Goal: Task Accomplishment & Management: Use online tool/utility

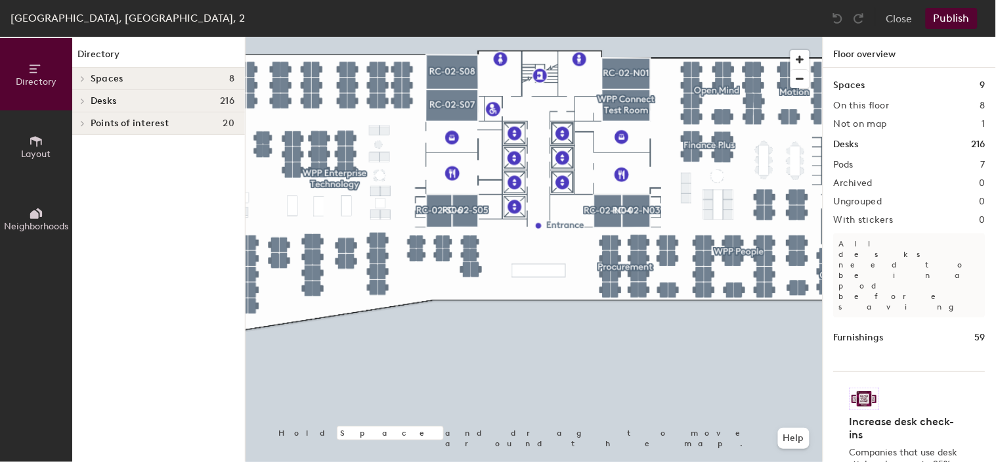
click at [35, 238] on button "Neighborhoods" at bounding box center [36, 219] width 72 height 72
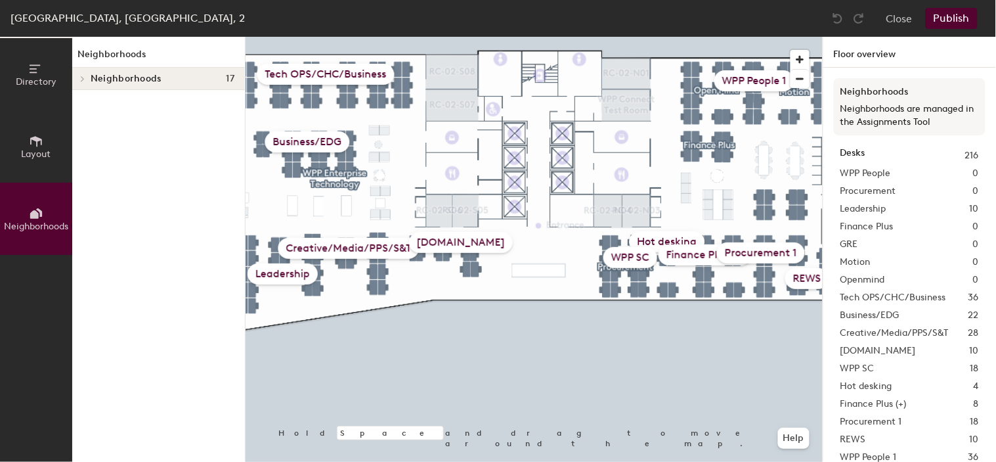
click at [624, 263] on div "WPP SC" at bounding box center [630, 257] width 54 height 21
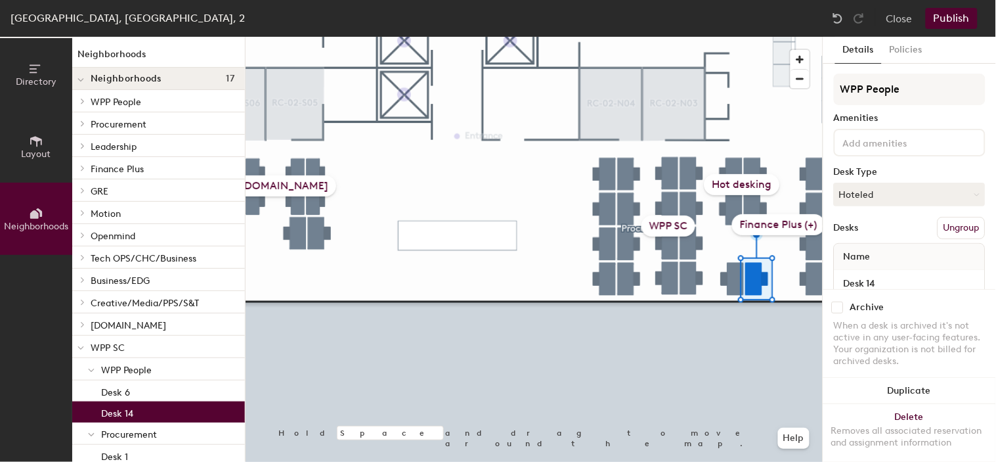
click at [155, 368] on p "WPP People" at bounding box center [167, 369] width 133 height 17
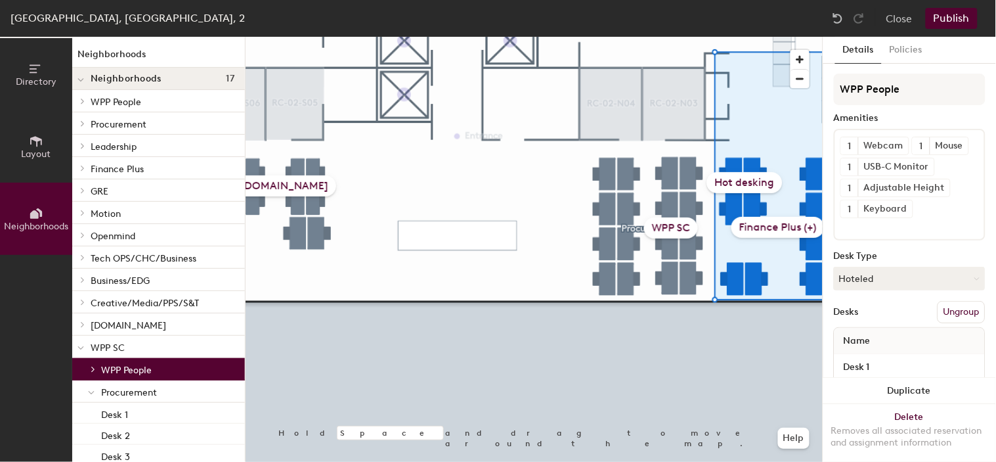
click at [151, 371] on span "WPP People" at bounding box center [126, 369] width 51 height 11
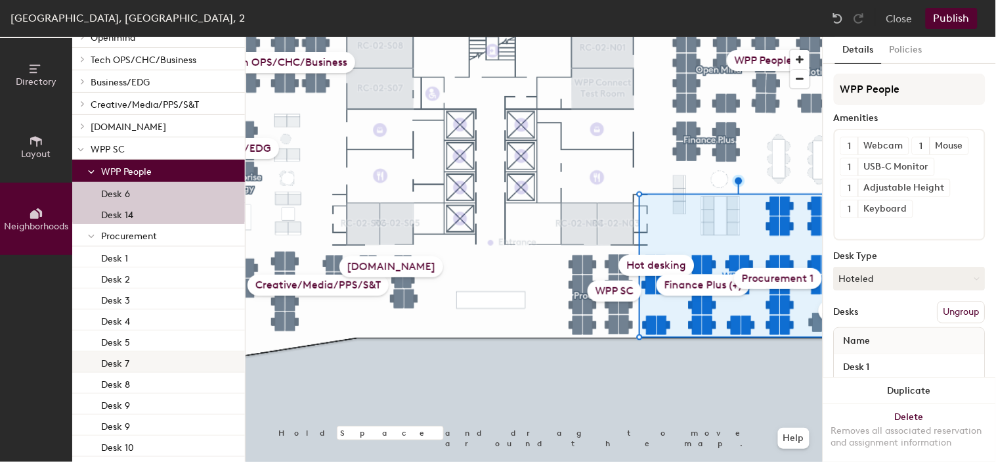
scroll to position [219, 0]
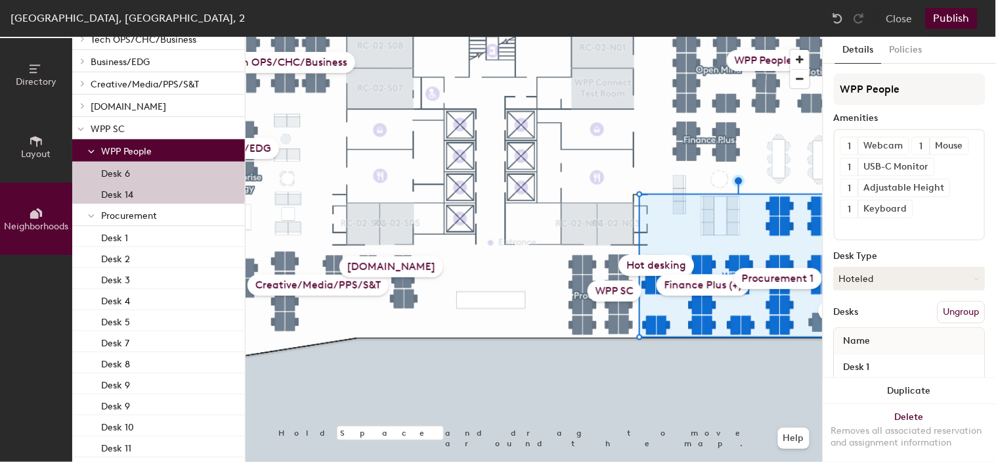
click at [148, 175] on div "Desk 6" at bounding box center [158, 172] width 173 height 21
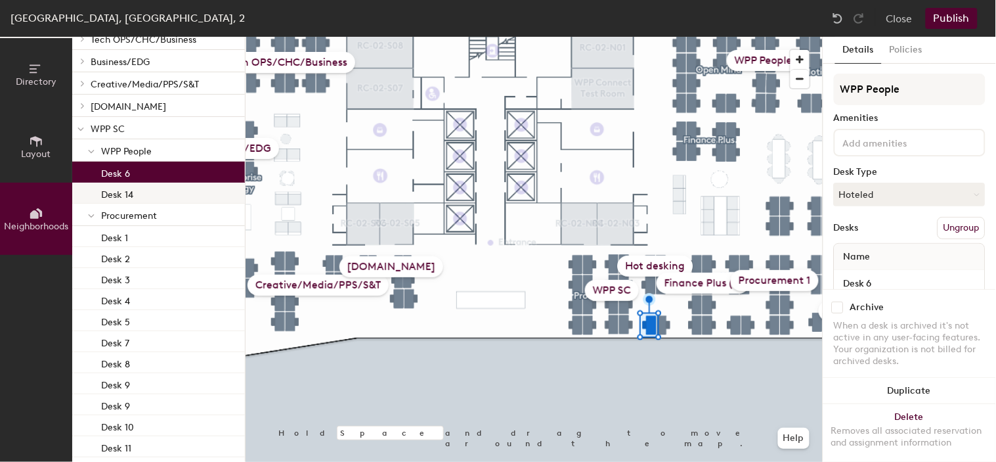
click at [145, 186] on div "Desk 14" at bounding box center [158, 193] width 173 height 21
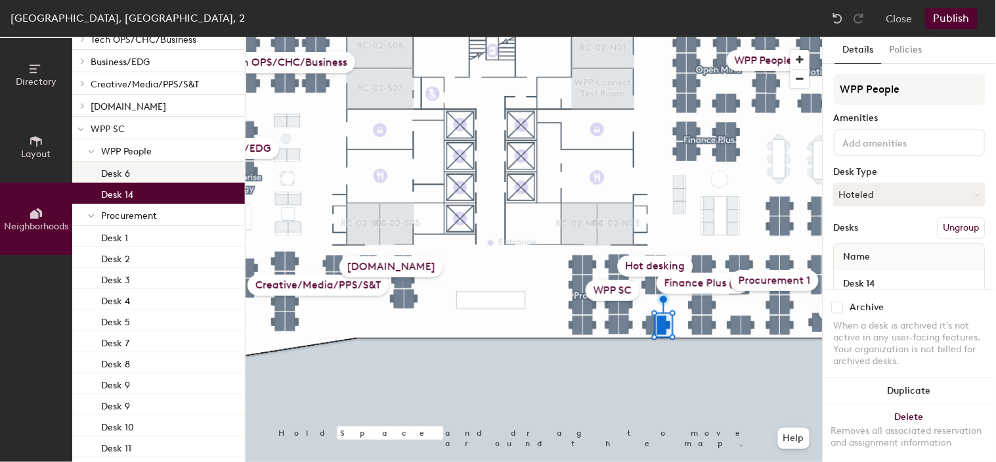
click at [136, 165] on div "Desk 6" at bounding box center [158, 172] width 173 height 21
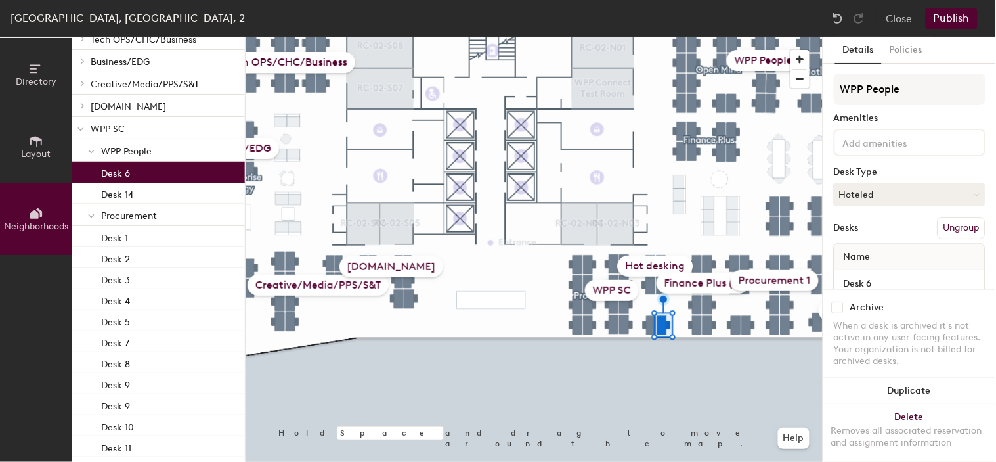
click at [145, 156] on p "WPP People" at bounding box center [167, 150] width 133 height 17
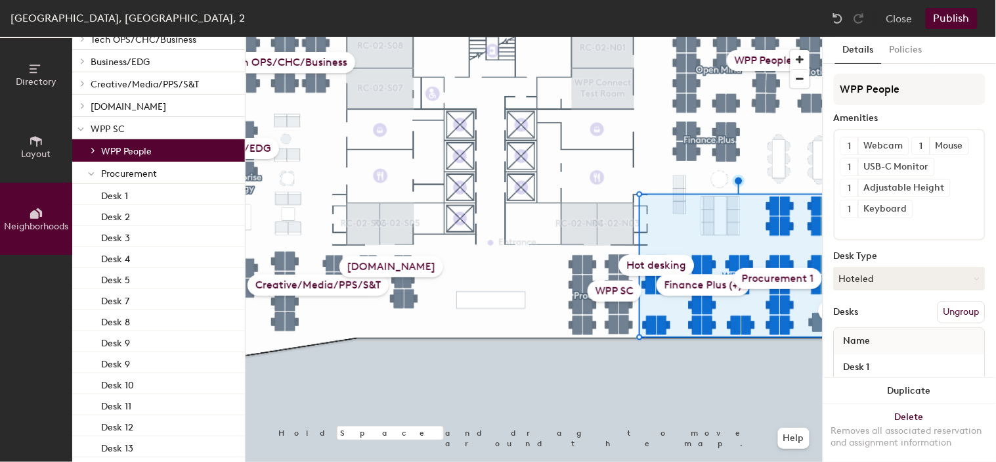
click at [145, 156] on p "WPP People" at bounding box center [167, 150] width 133 height 17
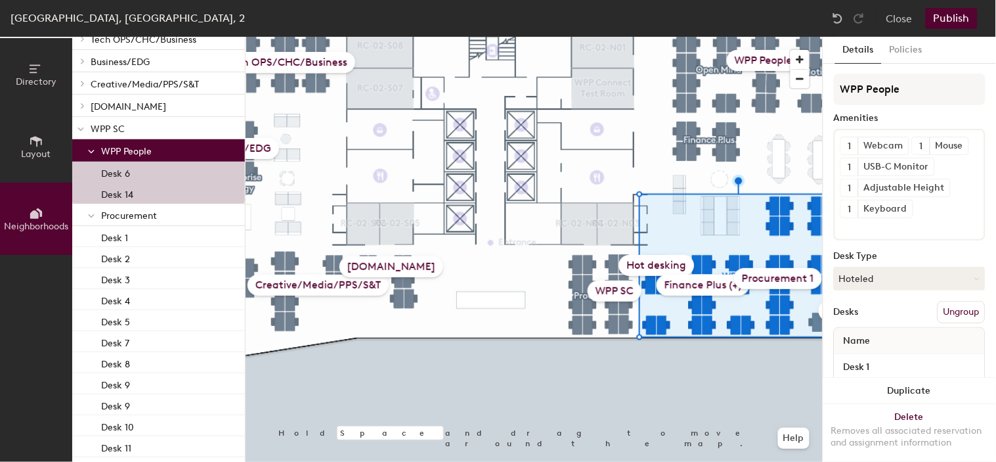
click at [117, 127] on p "WPP SC" at bounding box center [163, 128] width 144 height 17
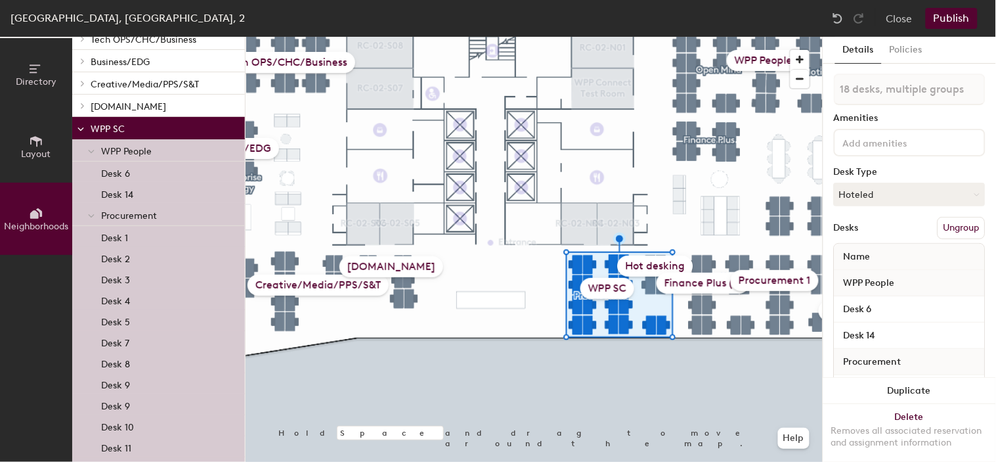
click at [117, 127] on p "WPP SC" at bounding box center [163, 128] width 144 height 17
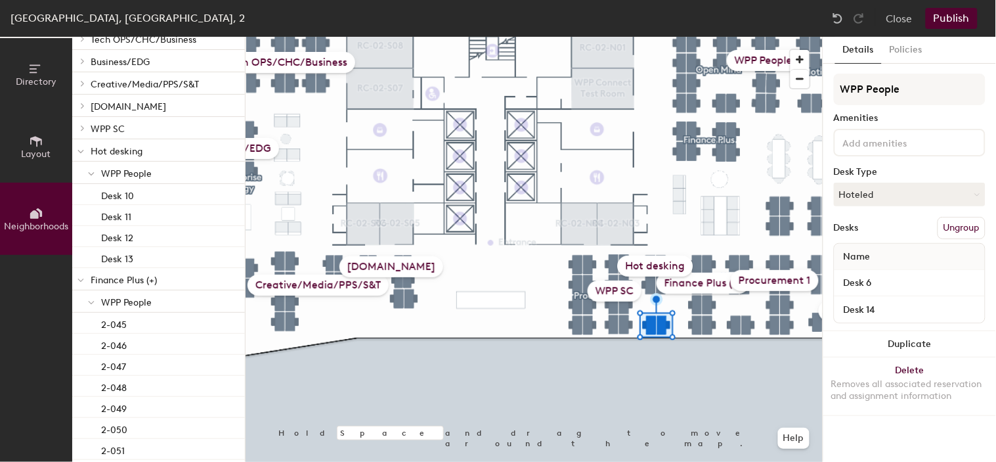
click at [959, 219] on button "Ungroup" at bounding box center [962, 228] width 48 height 22
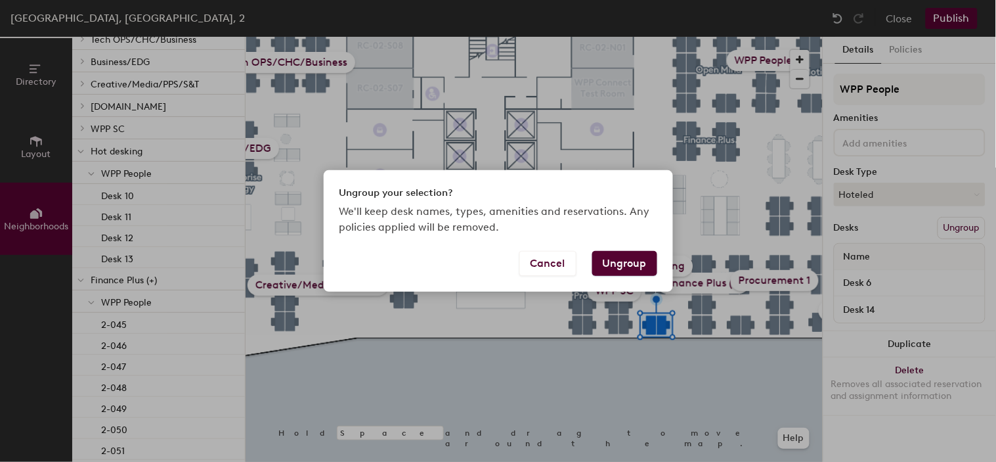
click at [620, 266] on button "Ungroup" at bounding box center [624, 263] width 65 height 25
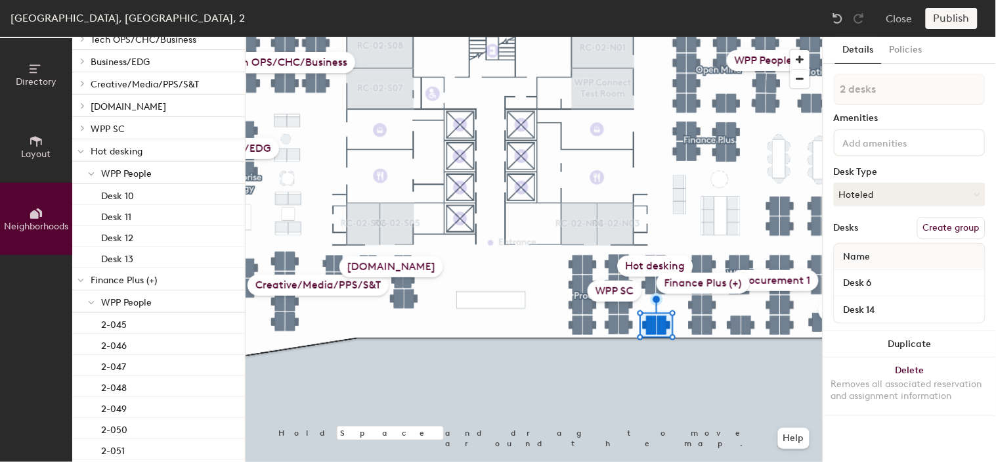
click at [611, 291] on div "WPP SC" at bounding box center [615, 290] width 54 height 21
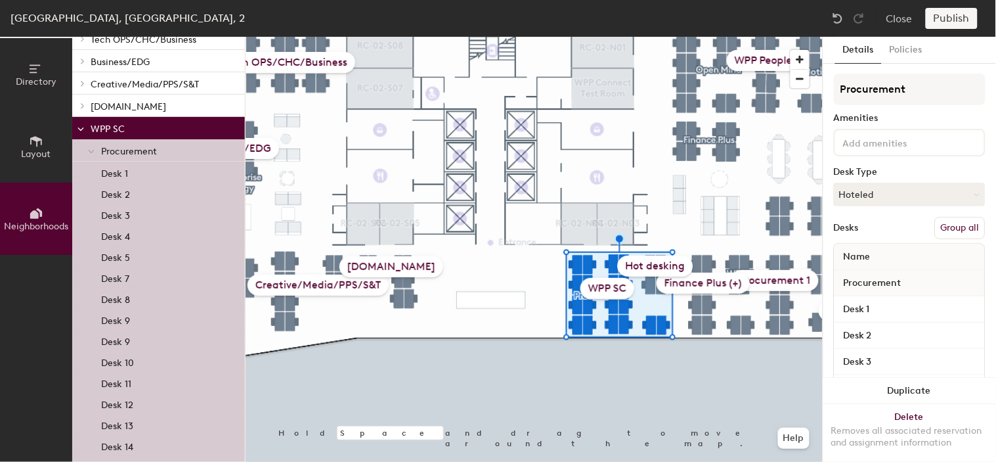
click at [942, 225] on button "Group all" at bounding box center [960, 228] width 51 height 22
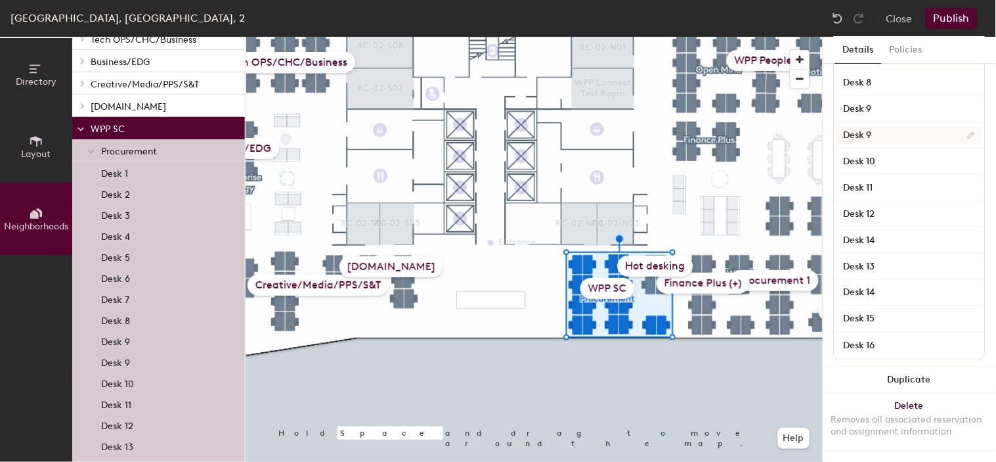
scroll to position [393, 0]
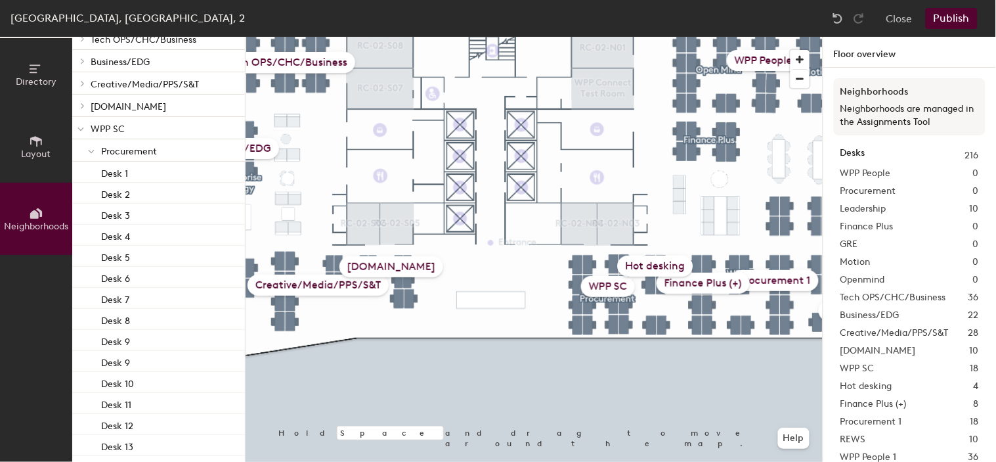
click at [144, 123] on p "WPP SC" at bounding box center [163, 128] width 144 height 17
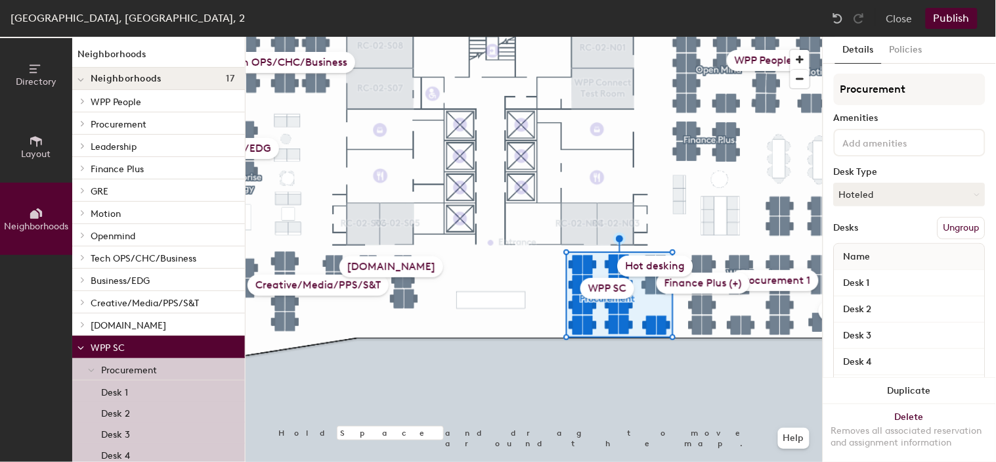
scroll to position [219, 0]
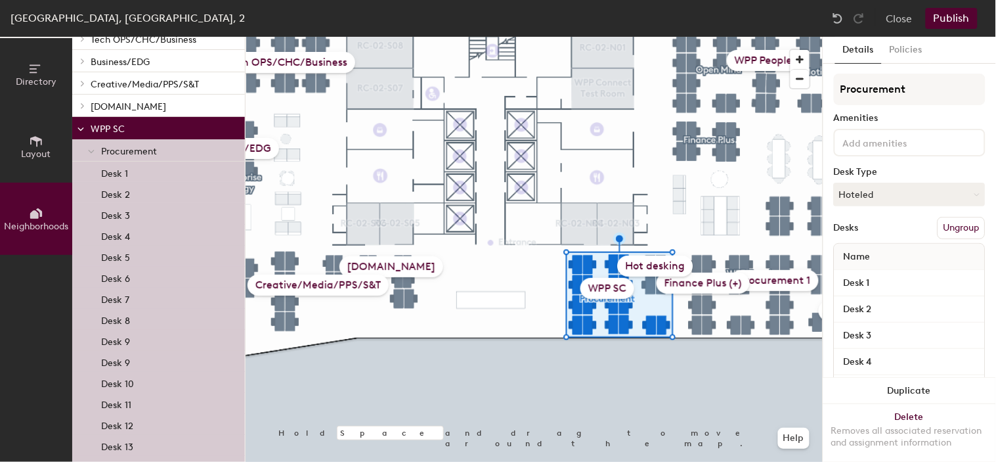
click at [141, 155] on span "Procurement" at bounding box center [129, 151] width 56 height 11
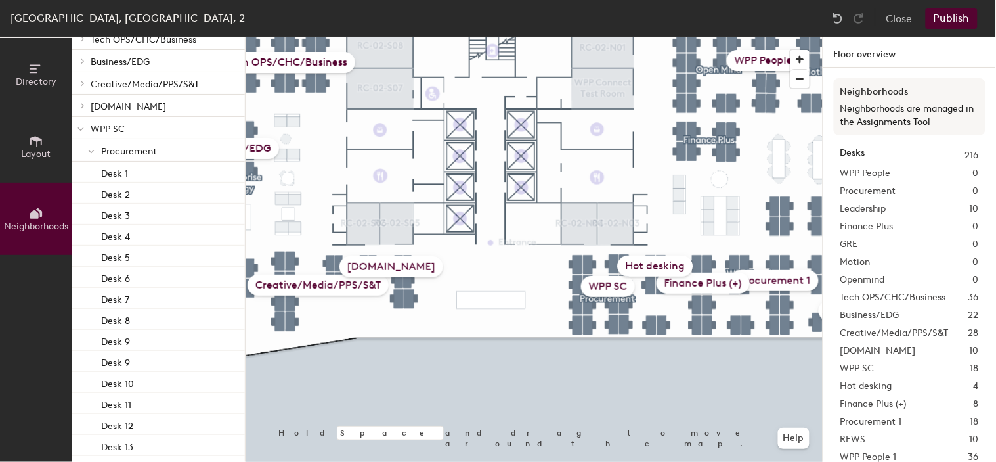
click at [135, 152] on span "Procurement" at bounding box center [129, 151] width 56 height 11
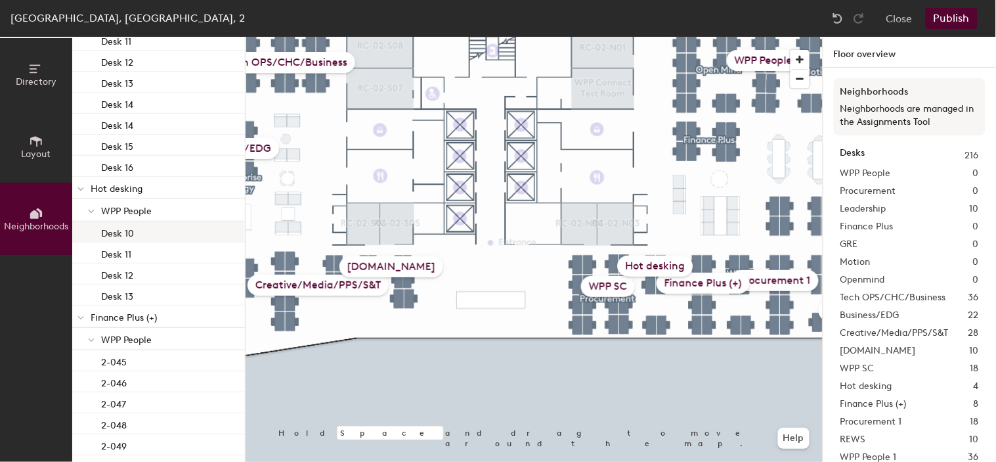
scroll to position [583, 0]
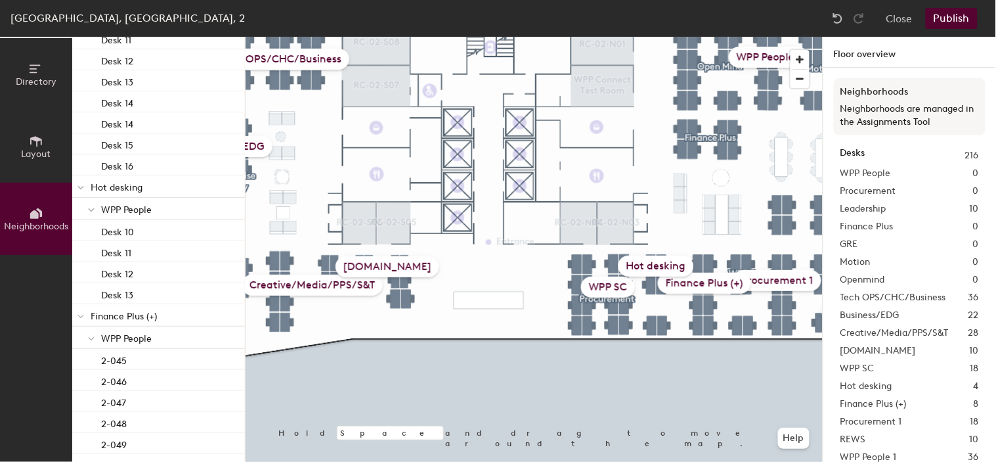
click at [632, 259] on div "Hot desking" at bounding box center [657, 265] width 76 height 21
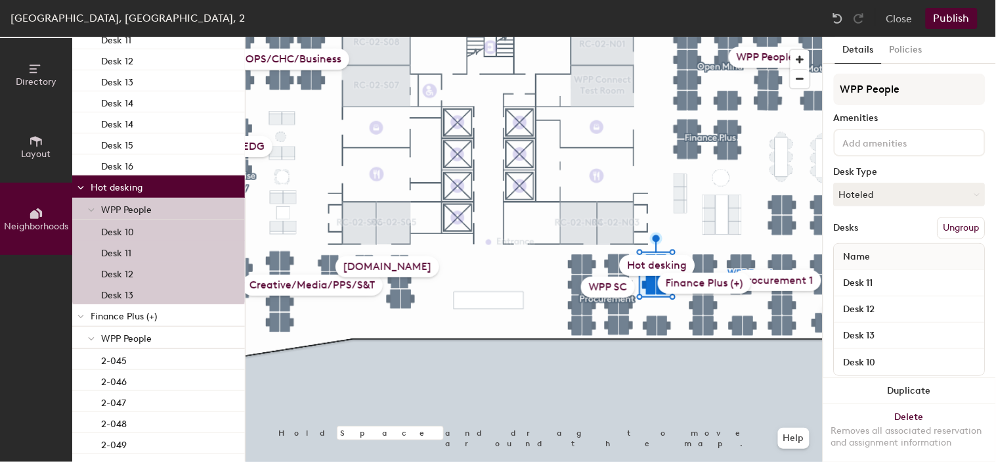
click at [701, 284] on div "Finance Plus (+)" at bounding box center [704, 283] width 93 height 21
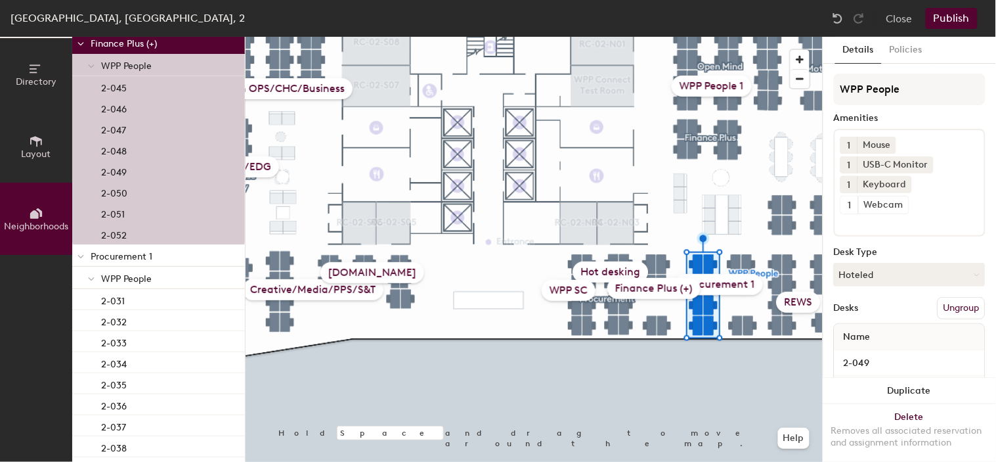
scroll to position [875, 0]
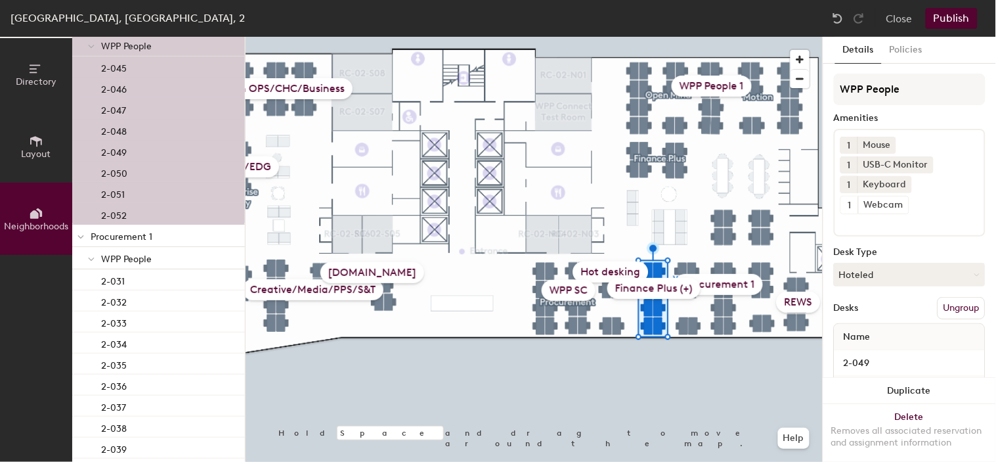
click at [148, 238] on p "Procurement 1" at bounding box center [163, 235] width 144 height 17
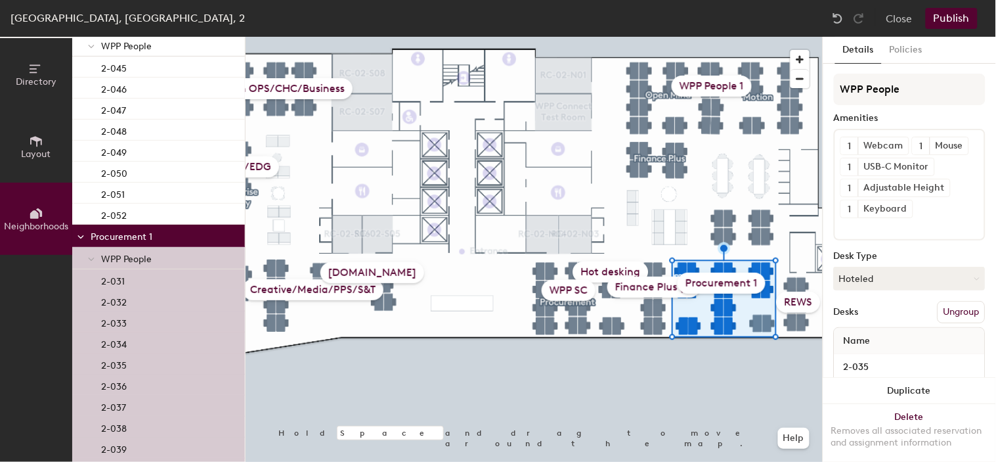
click at [757, 277] on div "Procurement 1" at bounding box center [722, 283] width 88 height 21
click at [739, 284] on div "Procurement 1" at bounding box center [722, 283] width 88 height 21
click at [726, 283] on div "Procurement 1" at bounding box center [722, 283] width 88 height 21
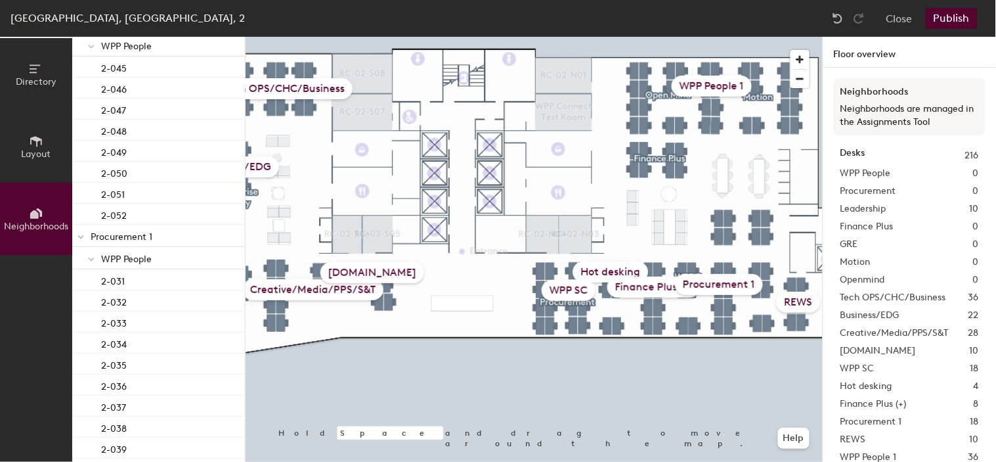
click at [734, 283] on div "Procurement 1" at bounding box center [719, 284] width 88 height 21
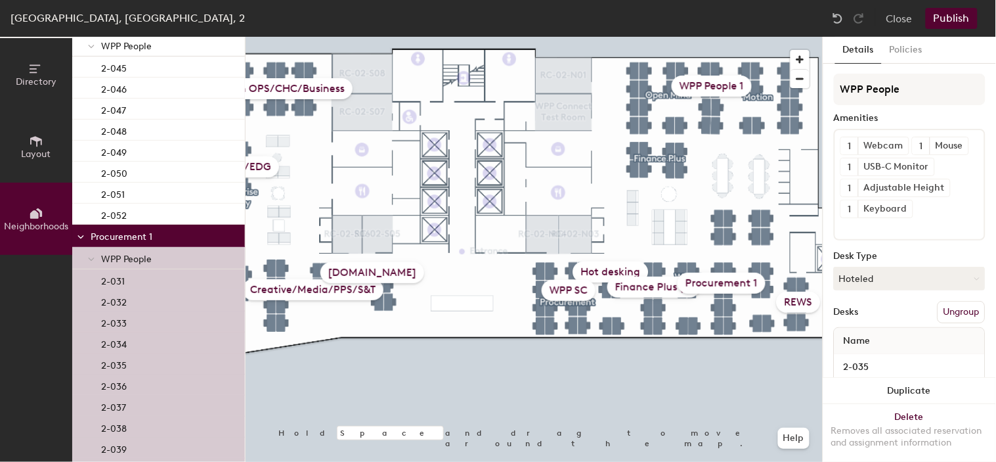
click at [734, 283] on div "Procurement 1" at bounding box center [722, 283] width 88 height 21
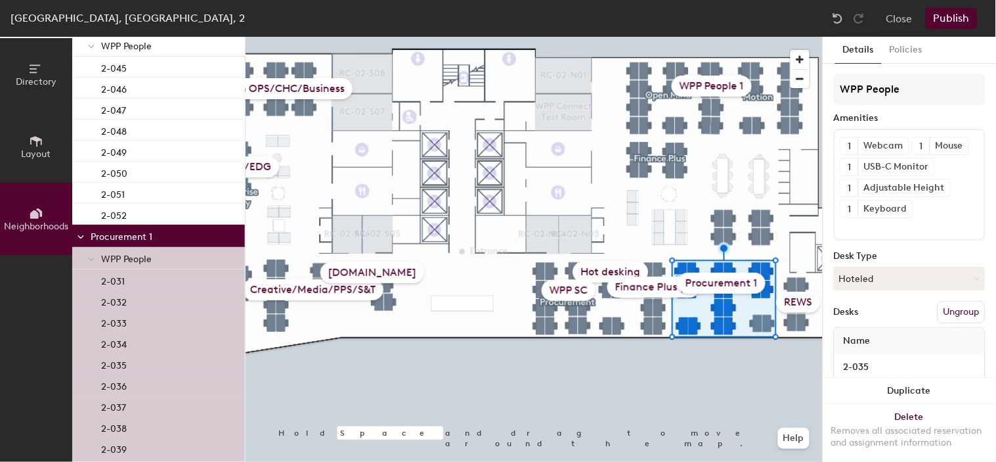
click at [734, 283] on div "Procurement 1" at bounding box center [722, 283] width 88 height 21
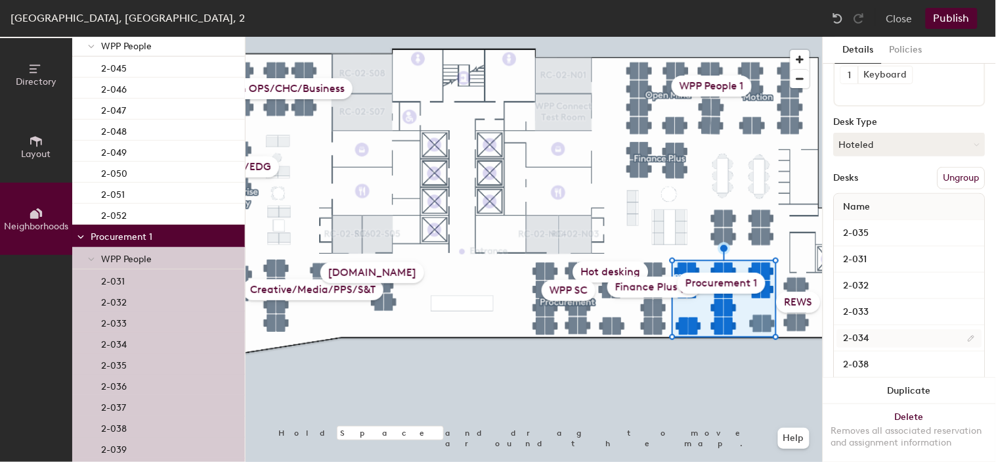
scroll to position [0, 0]
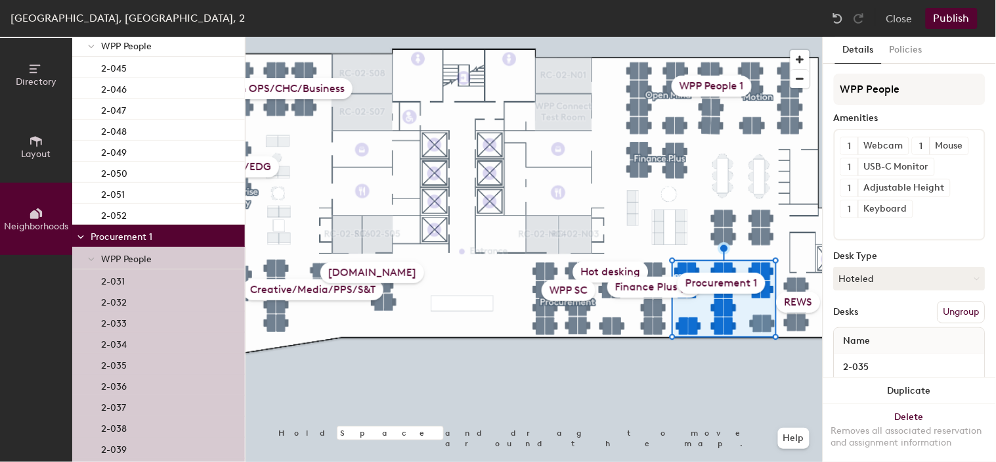
click at [179, 225] on div "Procurement 1" at bounding box center [158, 236] width 173 height 22
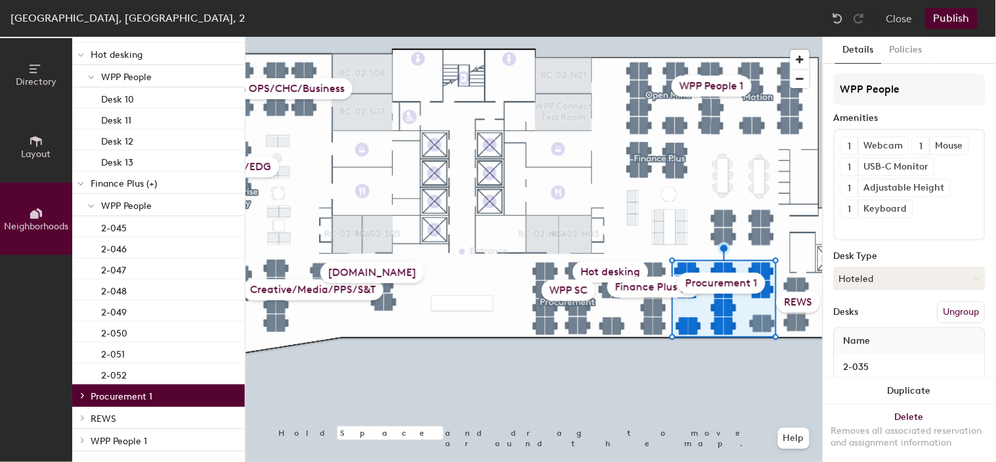
scroll to position [714, 0]
click at [194, 401] on p "Procurement 1" at bounding box center [163, 396] width 144 height 17
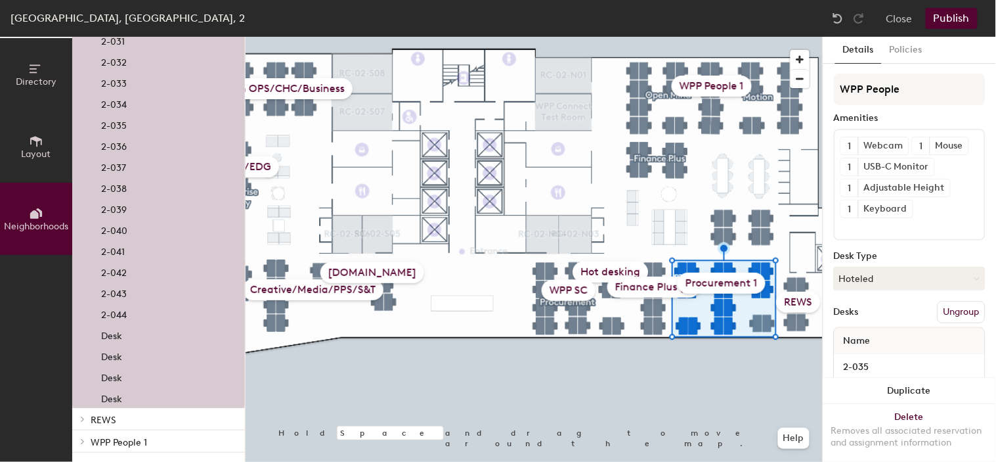
scroll to position [969, 0]
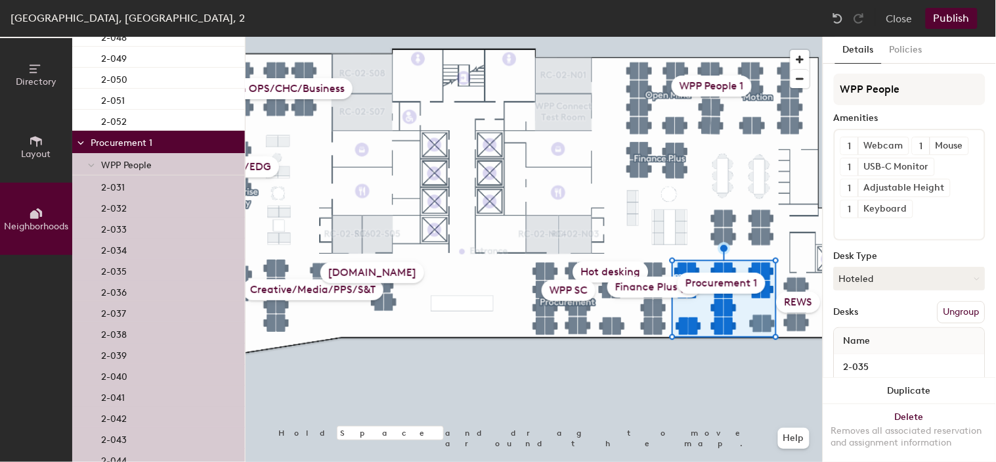
click at [714, 283] on div "Procurement 1" at bounding box center [722, 283] width 88 height 21
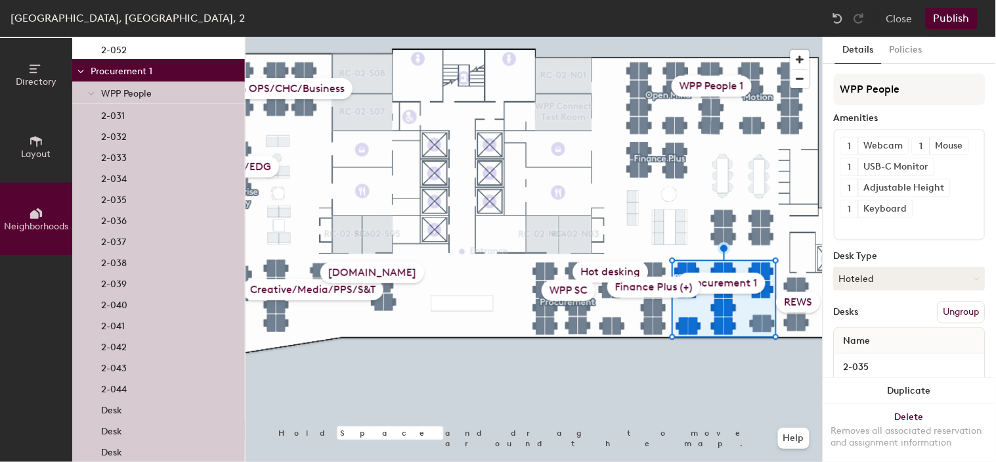
scroll to position [1115, 0]
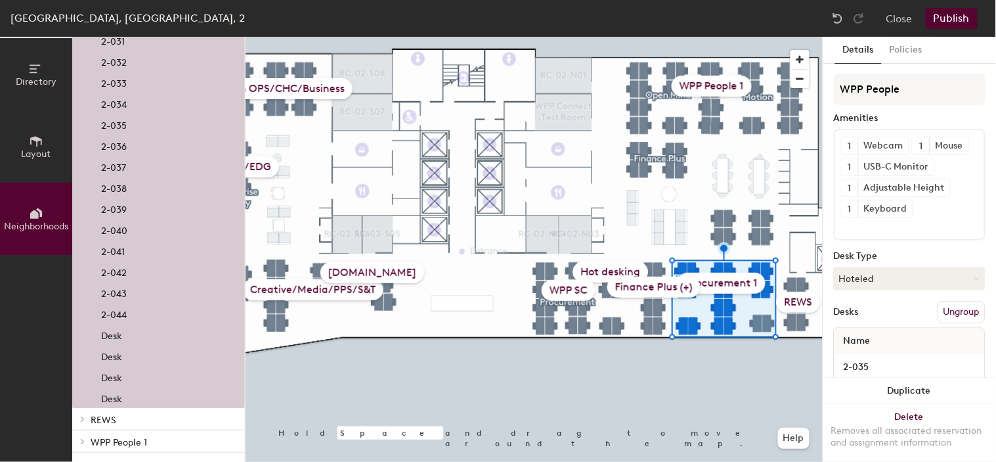
click at [102, 414] on p "REWS" at bounding box center [163, 418] width 144 height 17
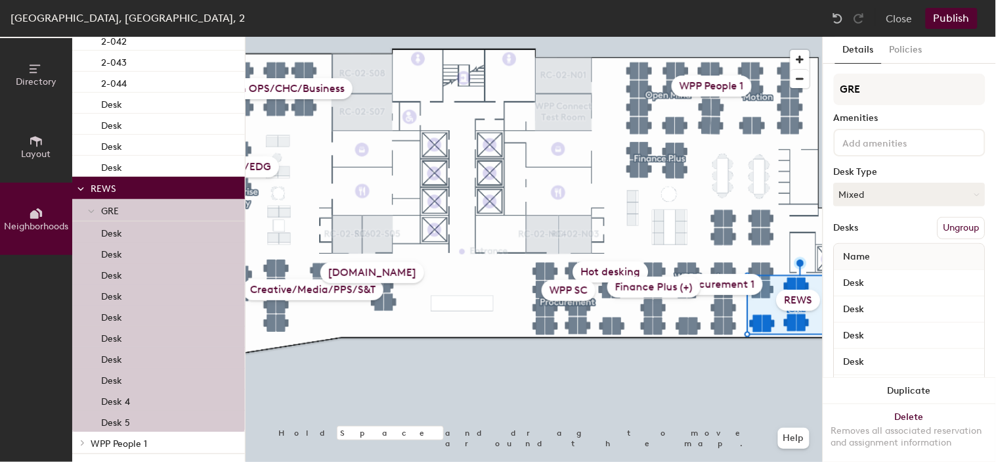
scroll to position [1348, 0]
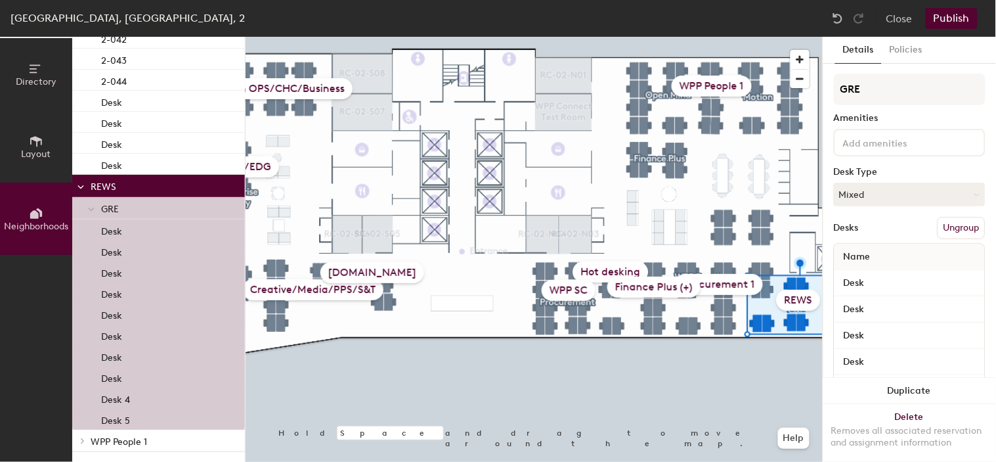
click at [140, 444] on p "WPP People 1" at bounding box center [163, 440] width 144 height 17
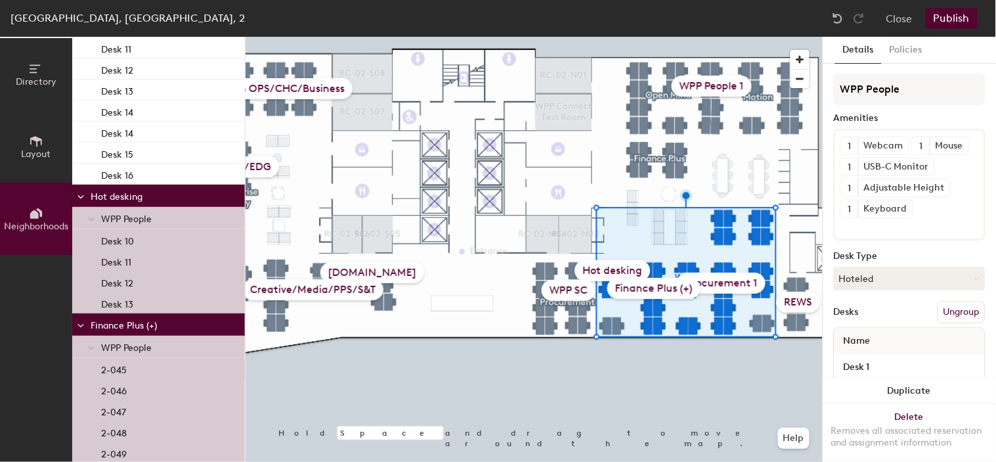
scroll to position [619, 0]
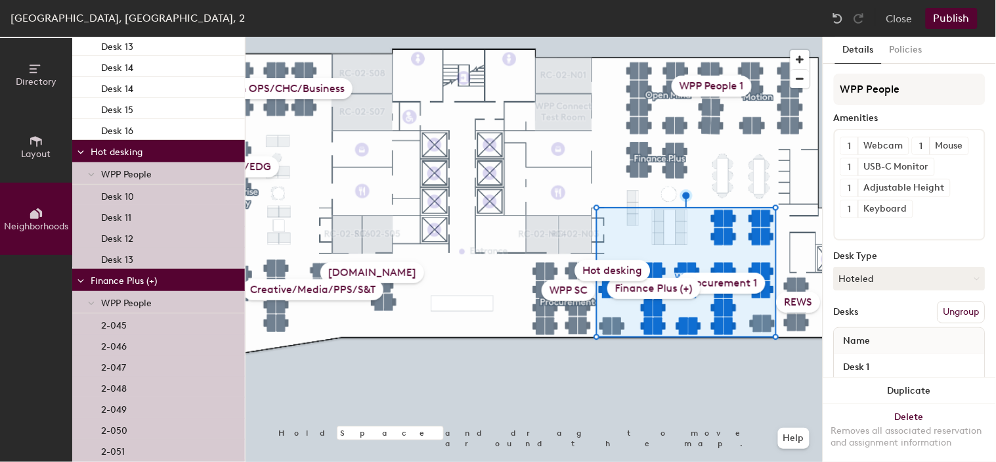
click at [611, 267] on div "Hot desking" at bounding box center [613, 270] width 76 height 21
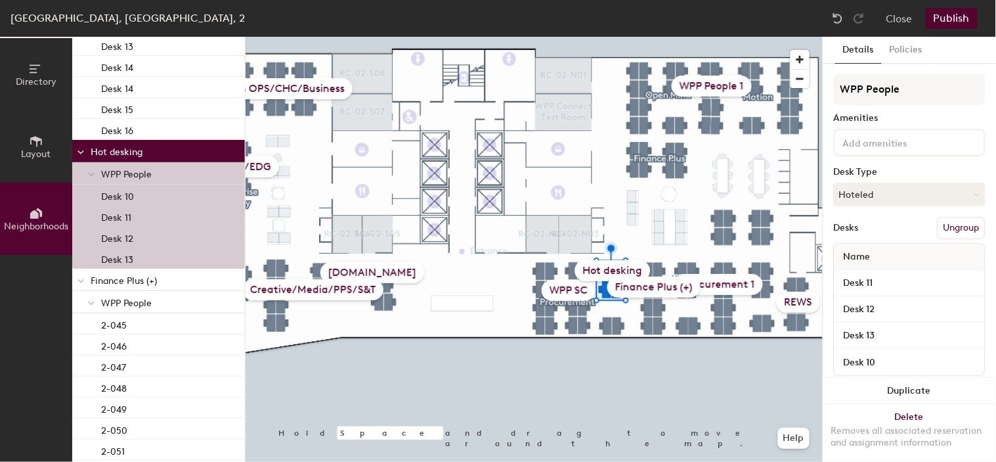
click at [641, 286] on div "Finance Plus (+)" at bounding box center [653, 286] width 93 height 21
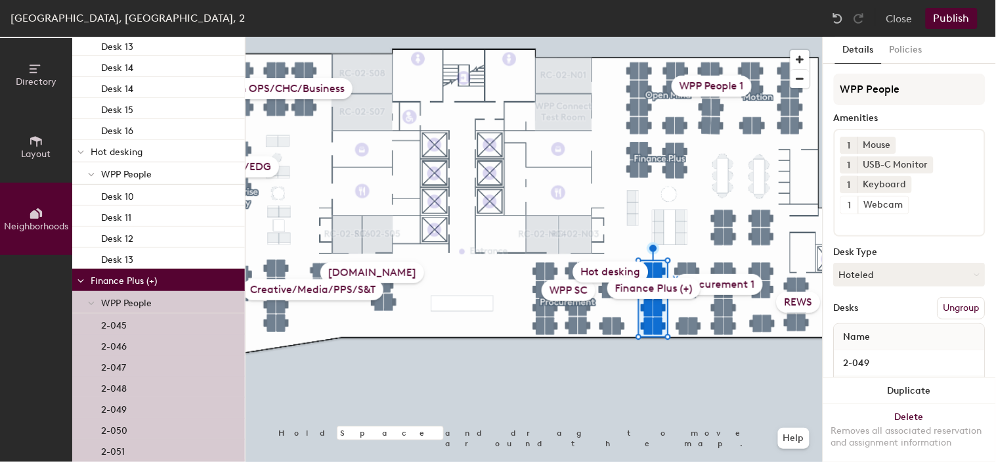
click at [51, 152] on button "Layout" at bounding box center [36, 146] width 72 height 72
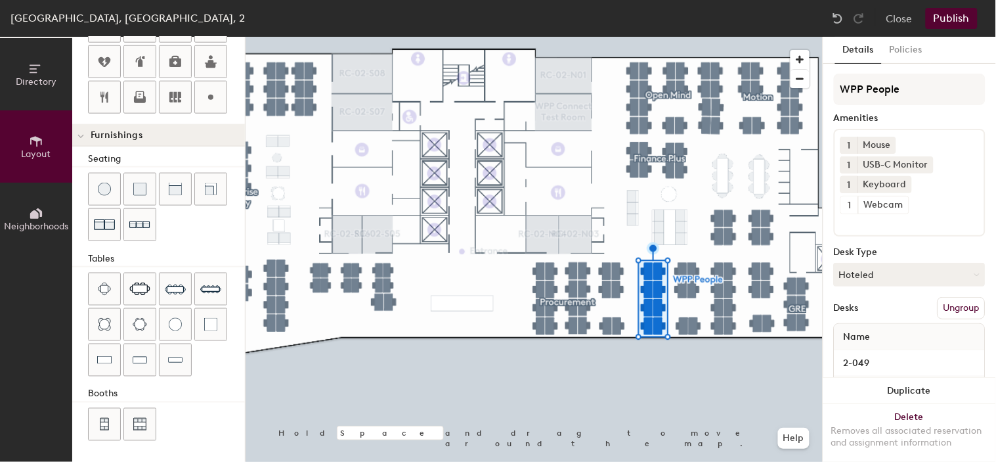
scroll to position [366, 0]
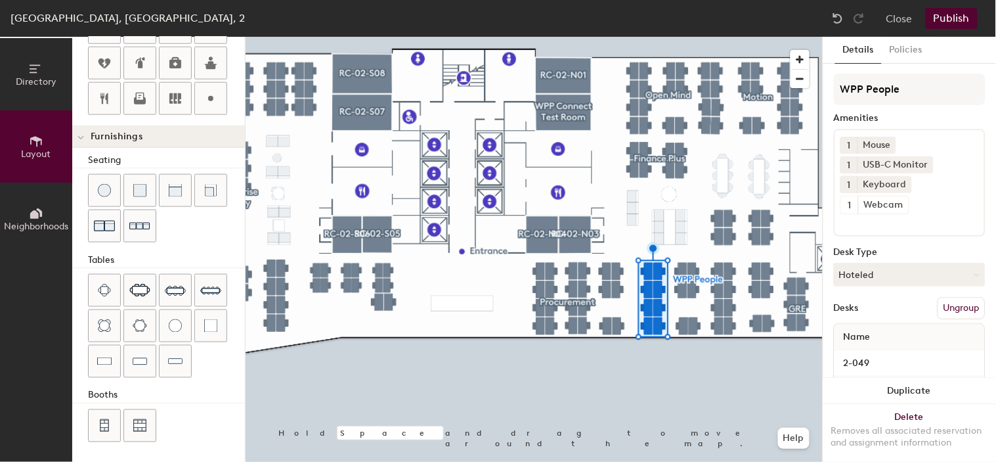
click at [28, 85] on span "Directory" at bounding box center [36, 81] width 41 height 11
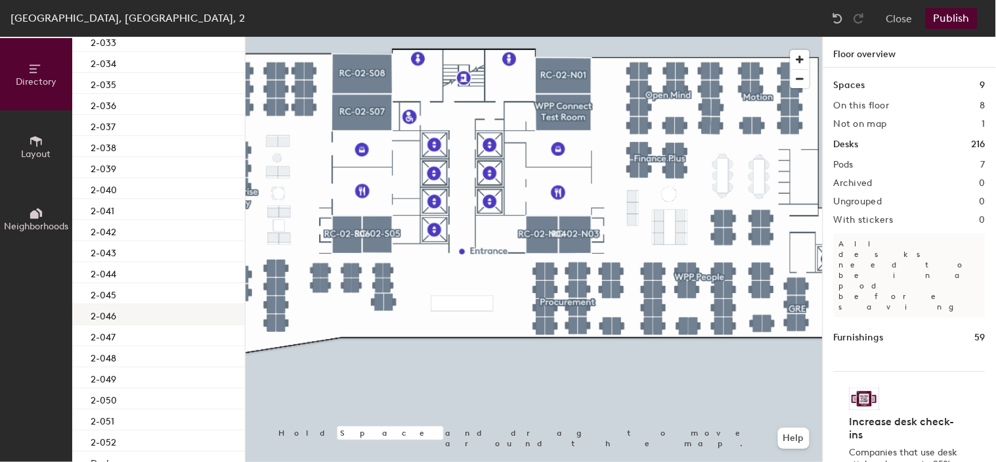
scroll to position [73, 0]
click at [155, 48] on p "WPP People" at bounding box center [163, 50] width 144 height 17
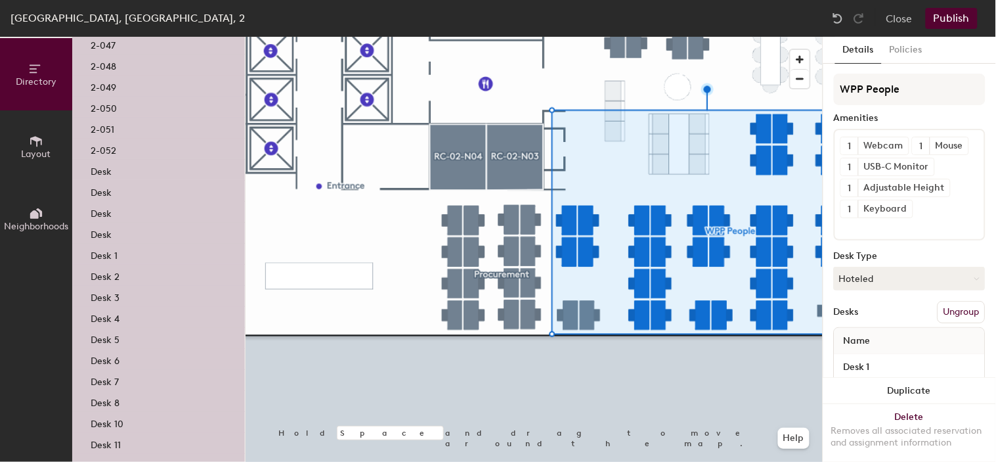
scroll to position [638, 0]
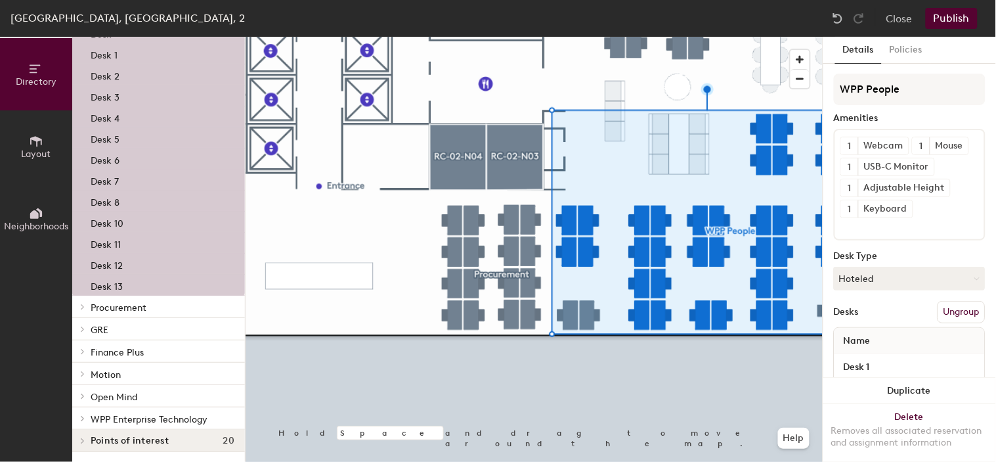
click at [95, 347] on span "Finance Plus" at bounding box center [117, 352] width 53 height 11
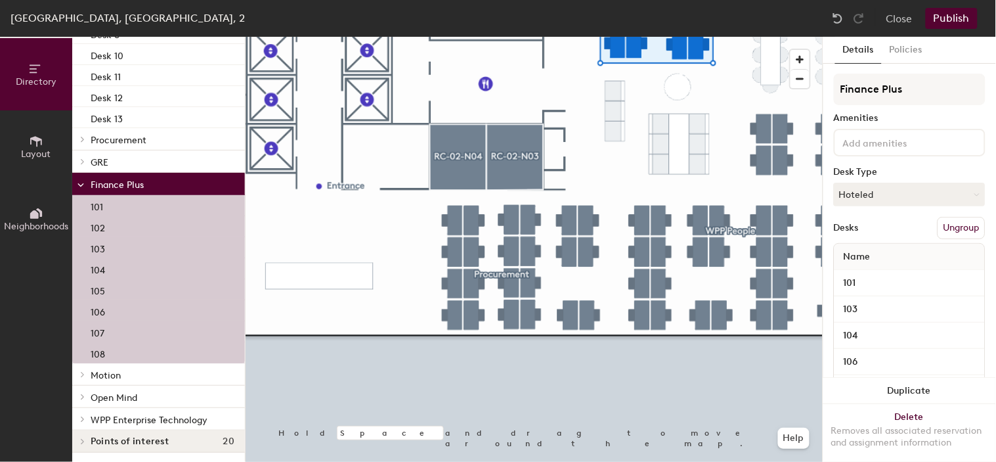
click at [77, 183] on icon at bounding box center [80, 185] width 7 height 5
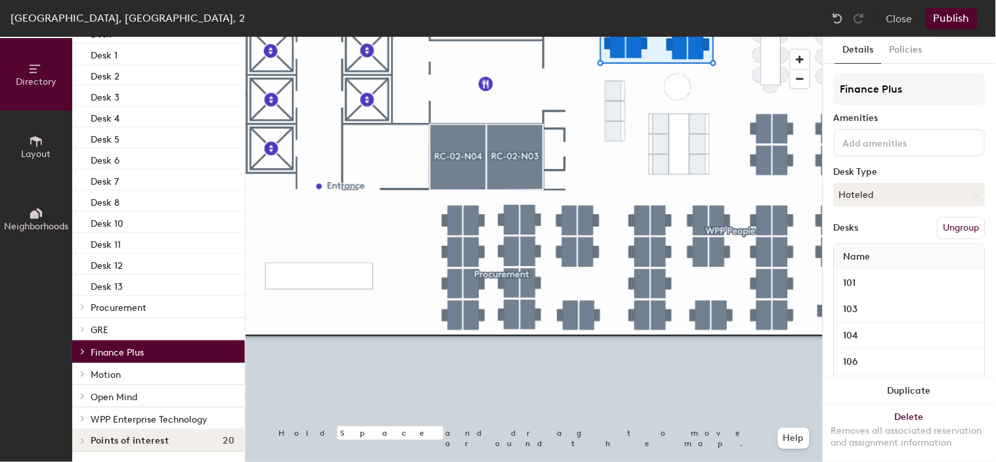
click at [85, 326] on span at bounding box center [81, 329] width 11 height 7
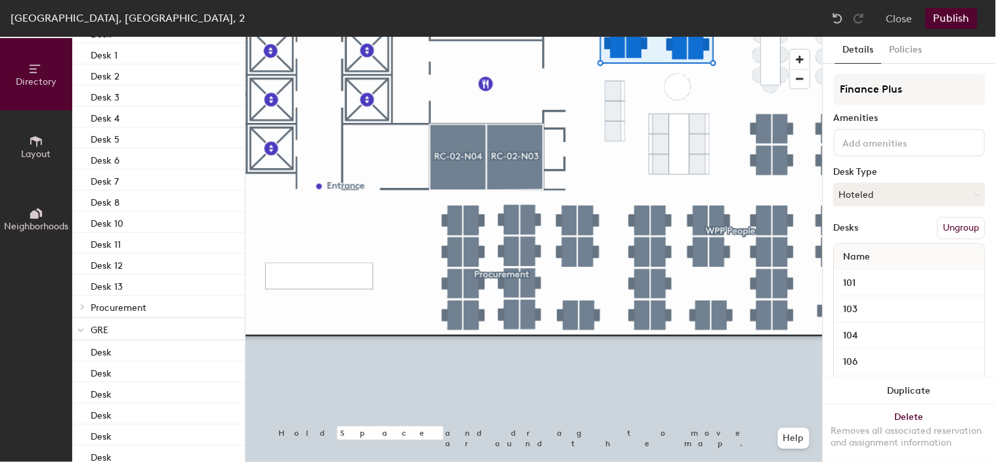
click at [125, 329] on p "GRE" at bounding box center [163, 328] width 144 height 17
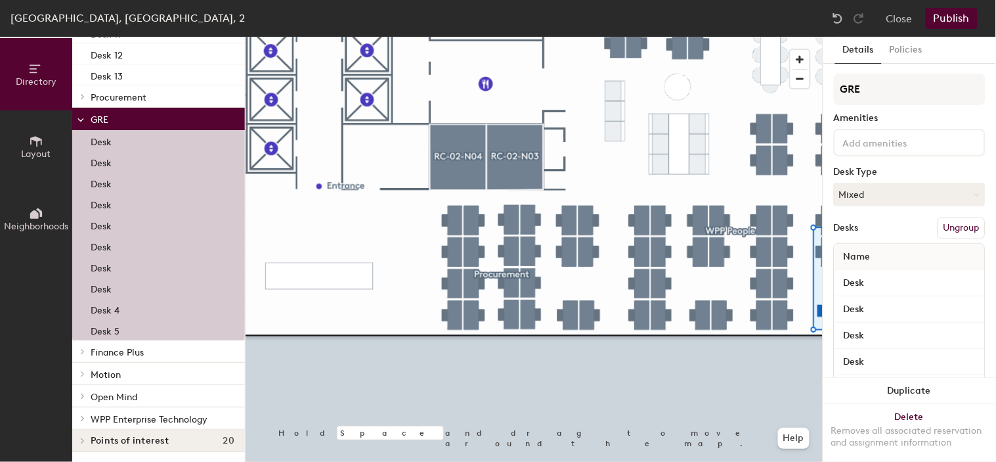
scroll to position [628, 0]
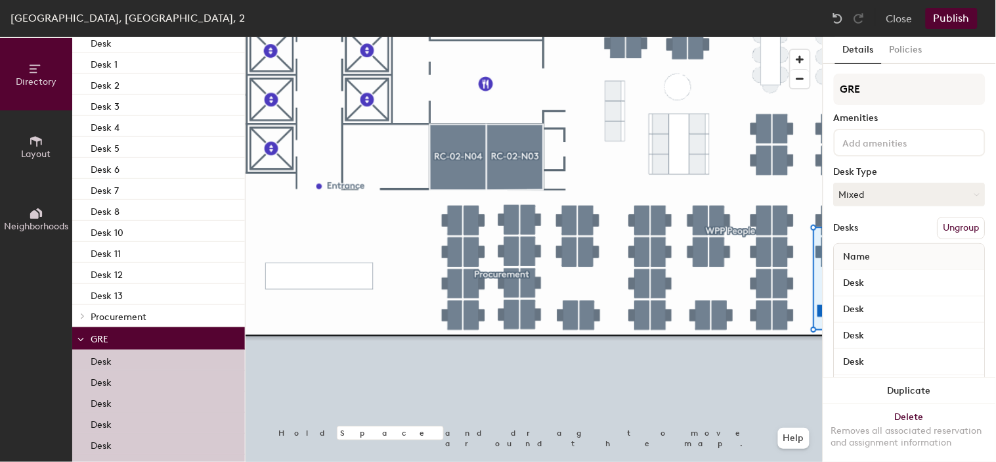
drag, startPoint x: 116, startPoint y: 342, endPoint x: 106, endPoint y: 342, distance: 9.9
click at [115, 342] on p "GRE" at bounding box center [163, 338] width 144 height 17
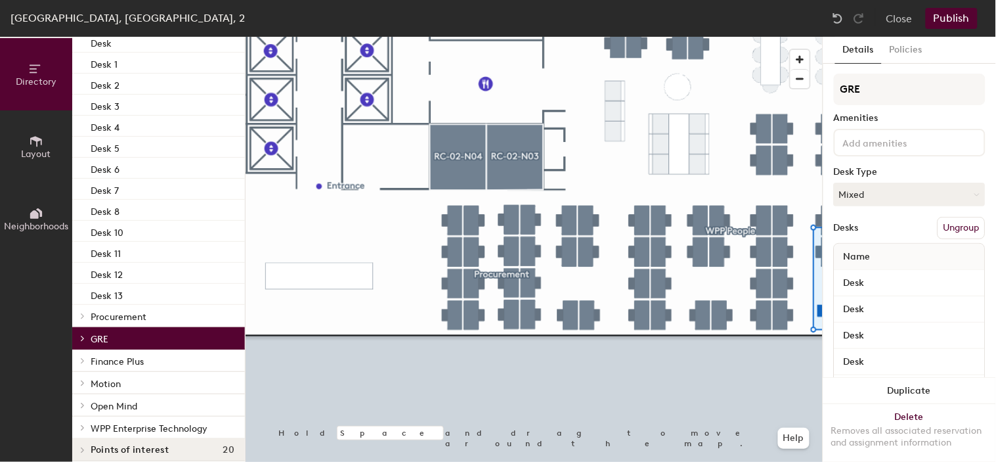
click at [81, 323] on div at bounding box center [80, 316] width 17 height 22
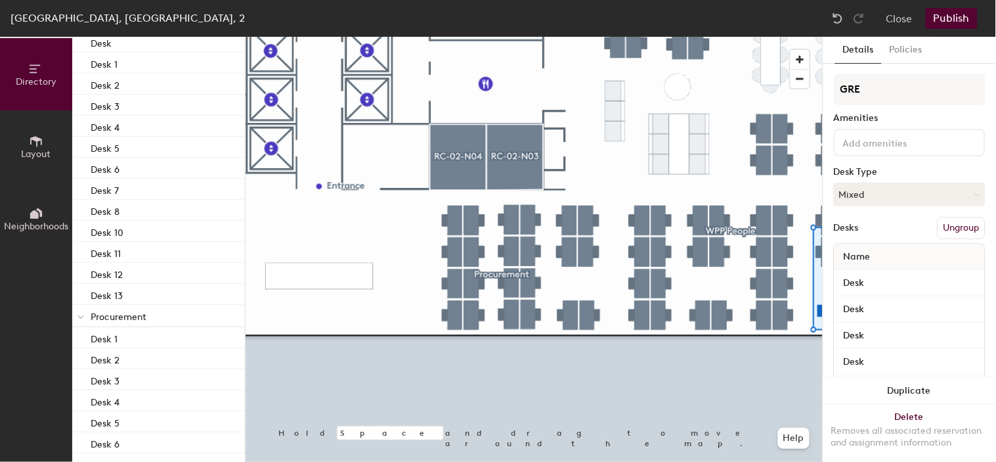
click at [81, 323] on div at bounding box center [80, 317] width 7 height 14
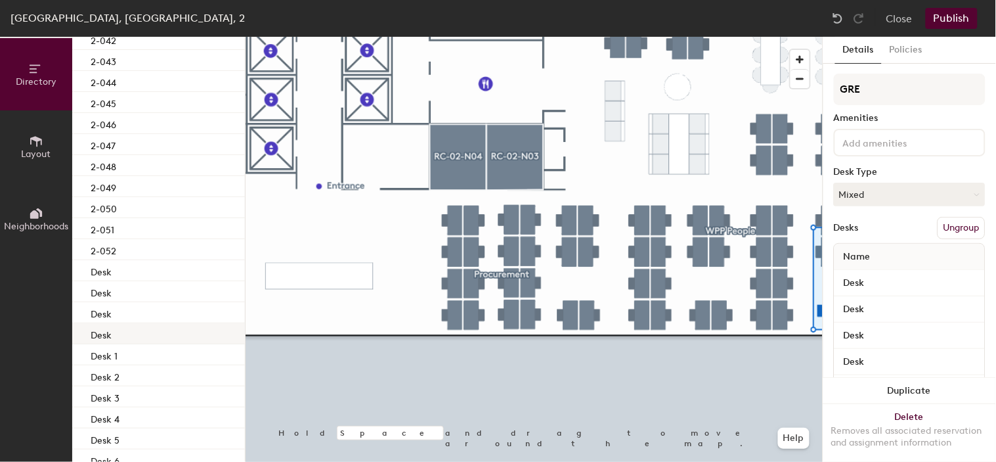
scroll to position [0, 0]
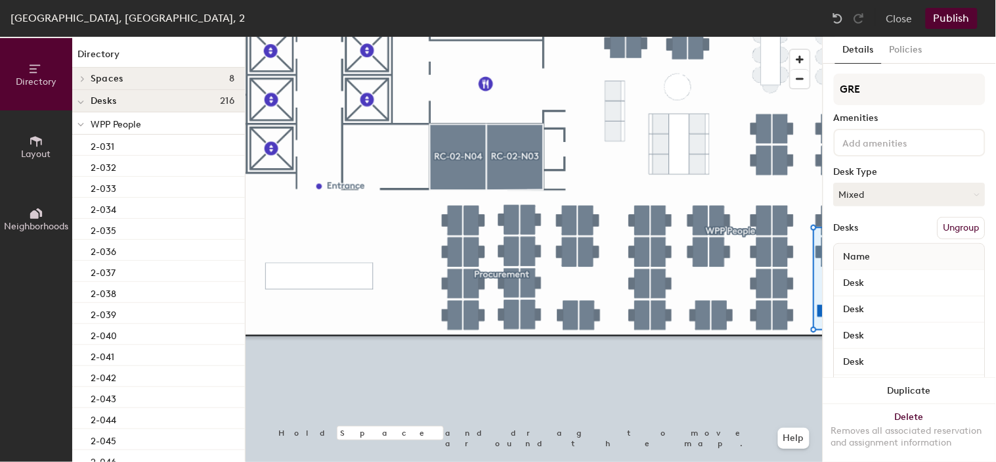
click at [74, 129] on div at bounding box center [80, 123] width 17 height 22
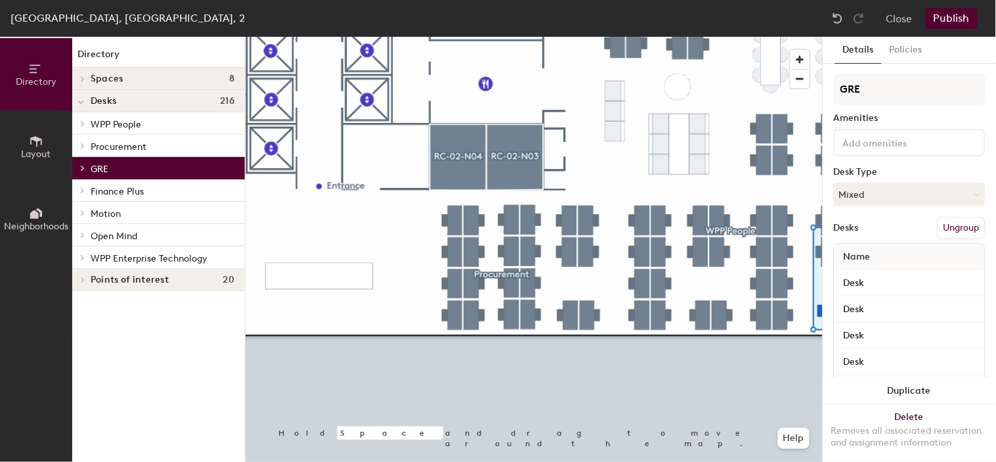
click at [81, 119] on div at bounding box center [80, 123] width 17 height 22
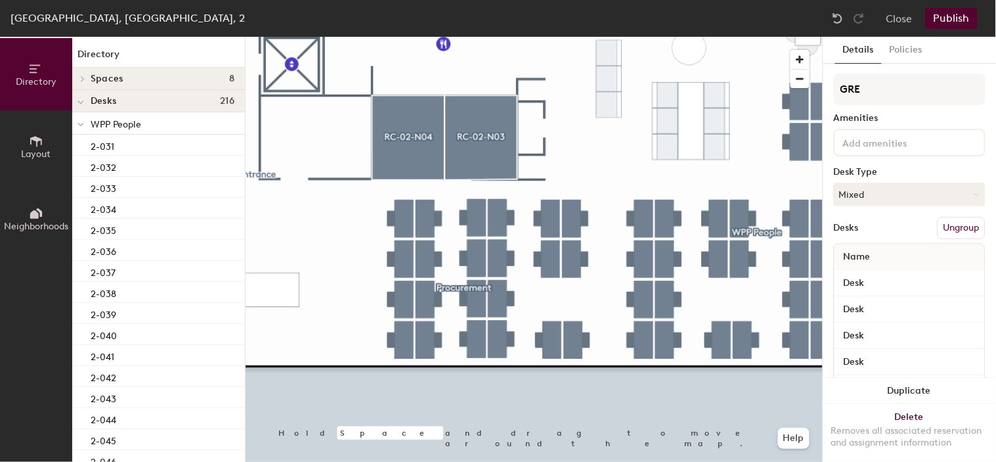
click at [956, 22] on button "Publish" at bounding box center [952, 18] width 52 height 21
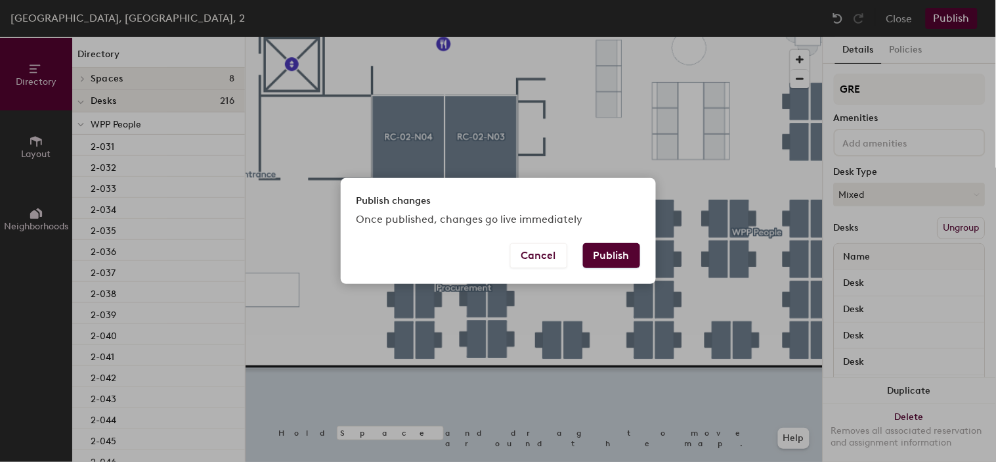
click at [626, 246] on button "Publish" at bounding box center [611, 255] width 57 height 25
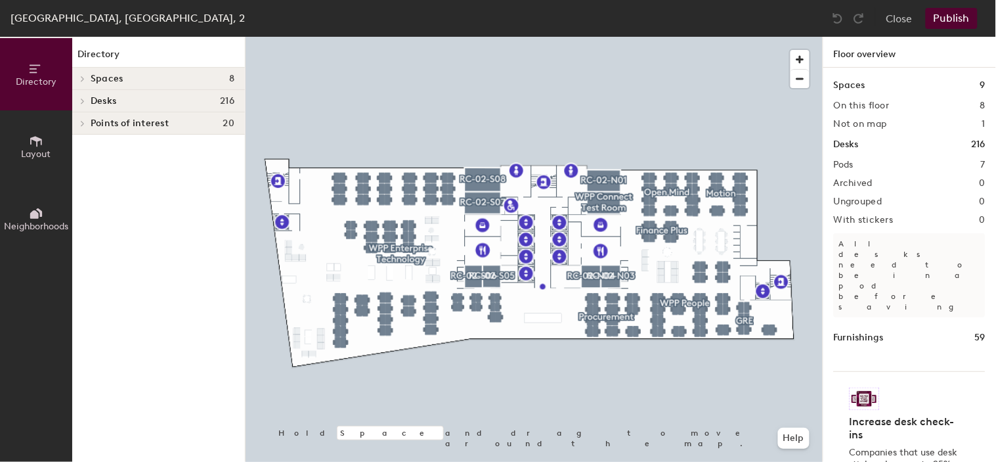
click at [85, 106] on div at bounding box center [80, 101] width 17 height 22
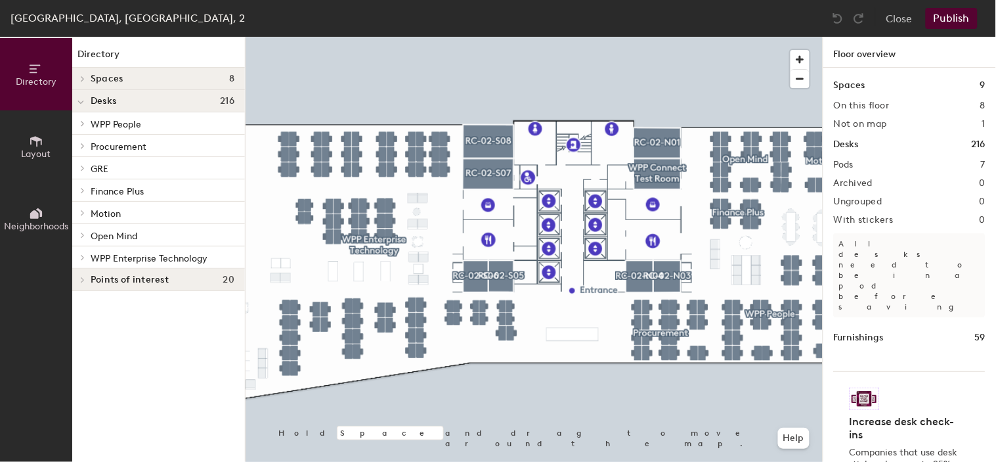
click at [117, 194] on span "Finance Plus" at bounding box center [117, 191] width 53 height 11
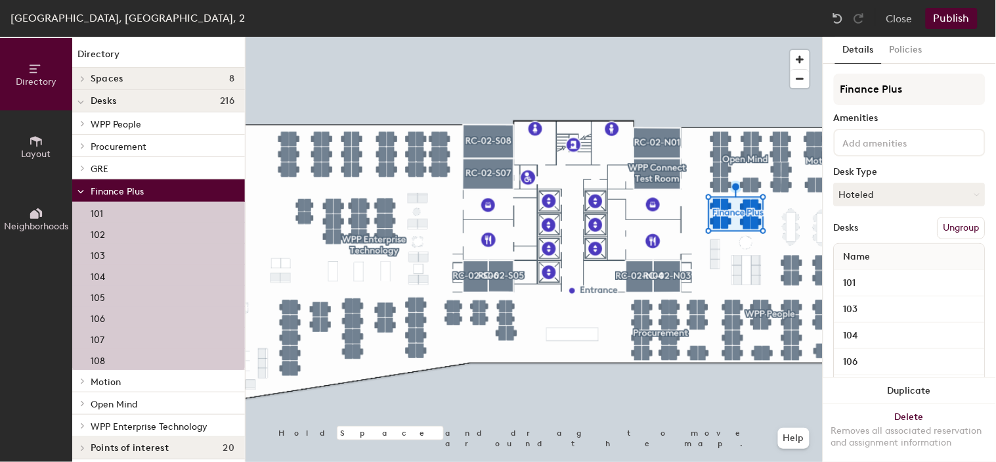
click at [73, 190] on div at bounding box center [80, 190] width 17 height 22
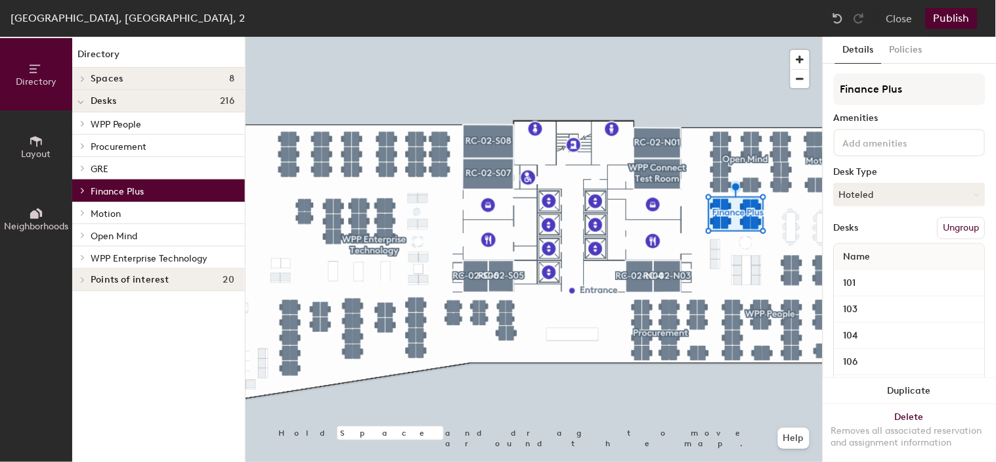
click at [79, 192] on span at bounding box center [81, 190] width 11 height 7
